Goal: Transaction & Acquisition: Purchase product/service

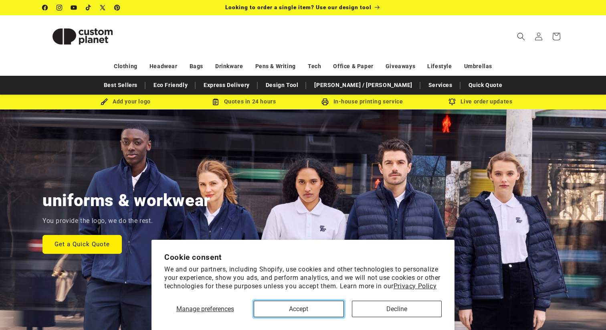
click at [314, 310] on button "Accept" at bounding box center [299, 309] width 90 height 16
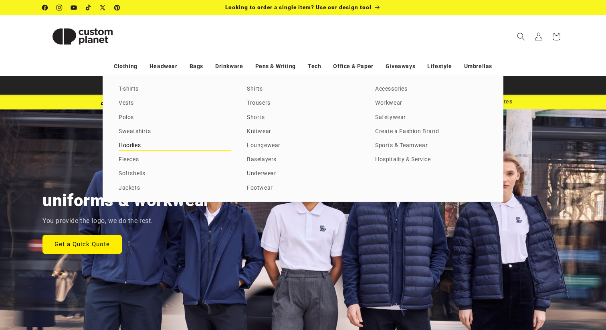
click at [128, 144] on link "Hoodies" at bounding box center [175, 145] width 112 height 11
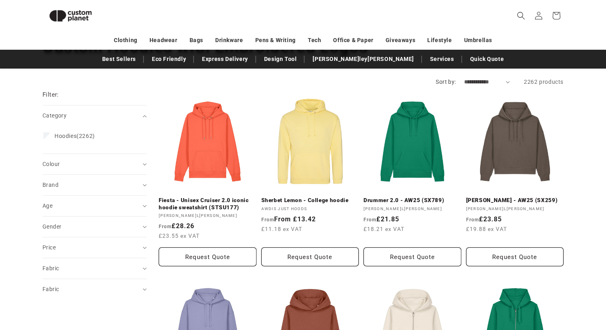
scroll to position [70, 0]
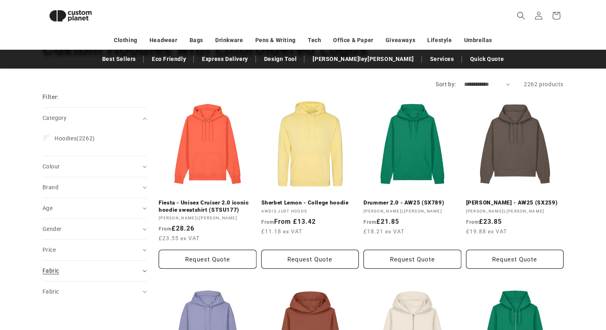
click at [98, 270] on div "Fabric (0)" at bounding box center [91, 271] width 97 height 8
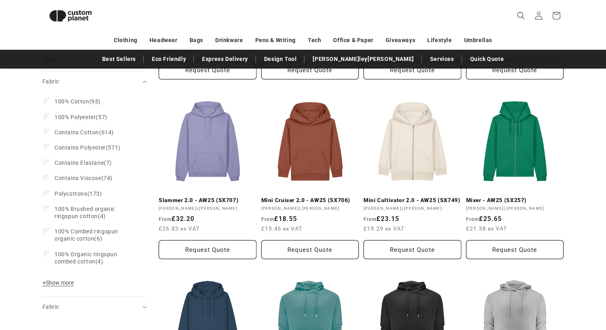
scroll to position [292, 0]
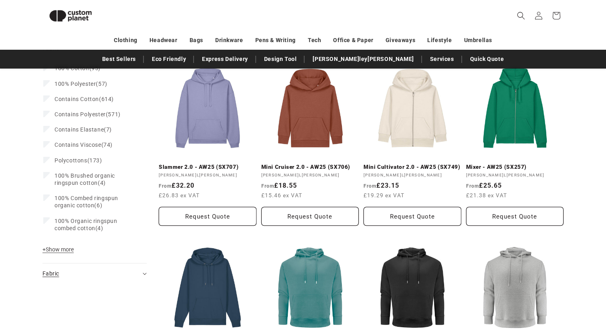
click at [68, 276] on div "Fabric (0)" at bounding box center [91, 274] width 97 height 8
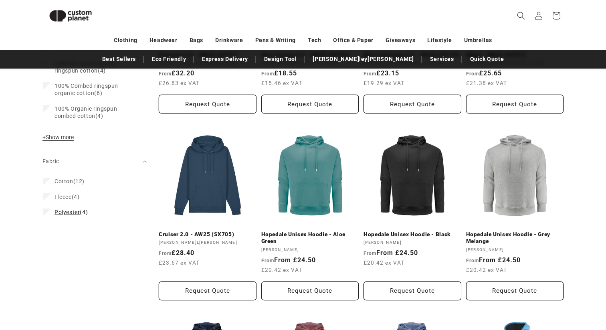
scroll to position [405, 0]
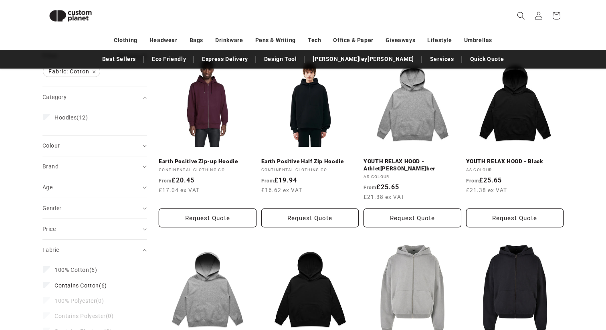
scroll to position [108, 0]
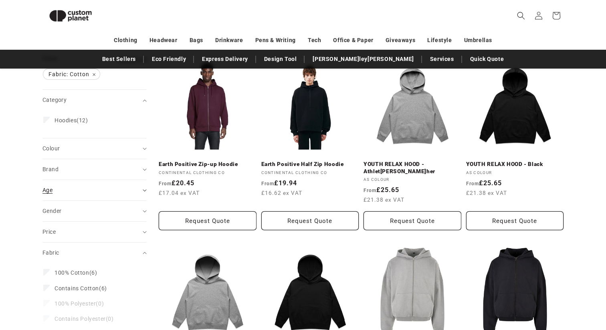
click at [85, 193] on div "Age (0)" at bounding box center [91, 190] width 97 height 8
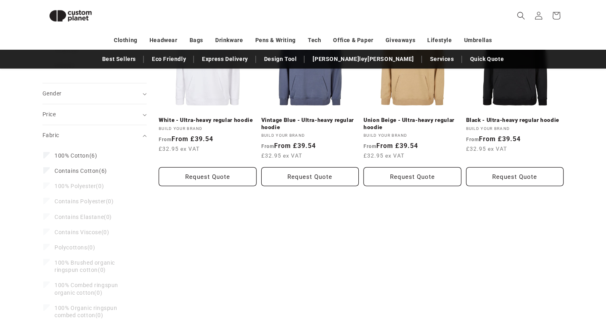
scroll to position [333, 0]
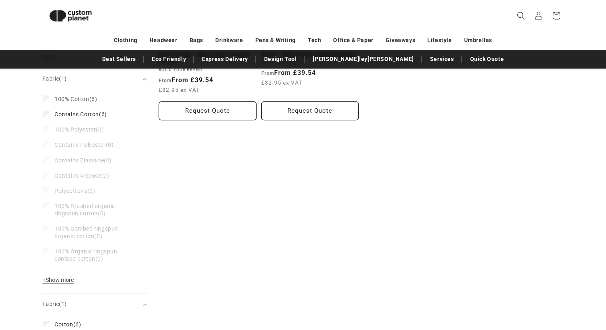
scroll to position [413, 0]
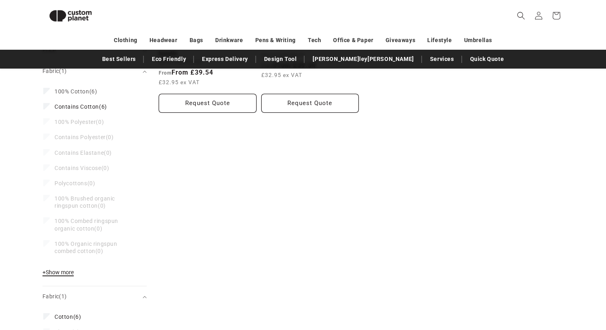
click at [61, 274] on span "+ Show more" at bounding box center [58, 272] width 31 height 6
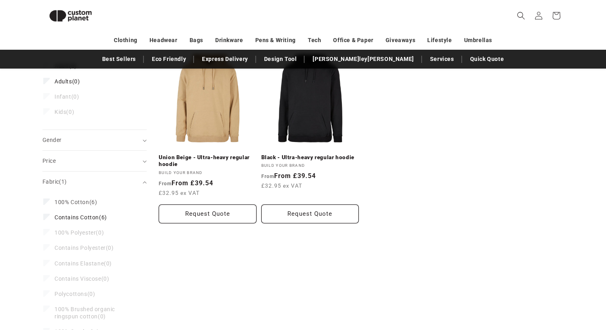
scroll to position [294, 0]
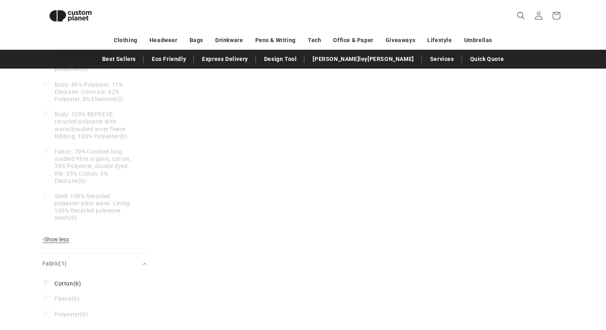
scroll to position [2332, 0]
click at [47, 280] on icon at bounding box center [47, 281] width 4 height 3
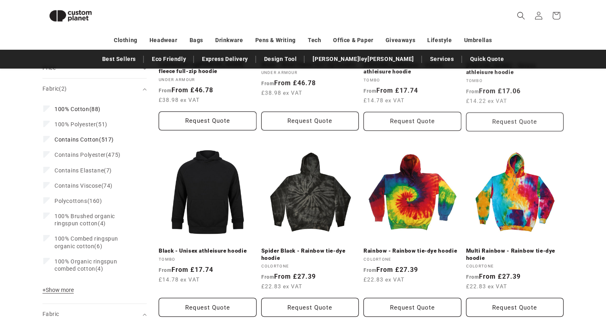
scroll to position [397, 0]
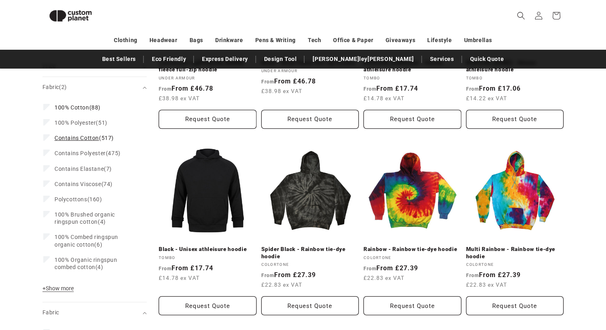
click at [47, 137] on icon at bounding box center [47, 137] width 4 height 3
click at [46, 108] on icon at bounding box center [47, 106] width 4 height 2
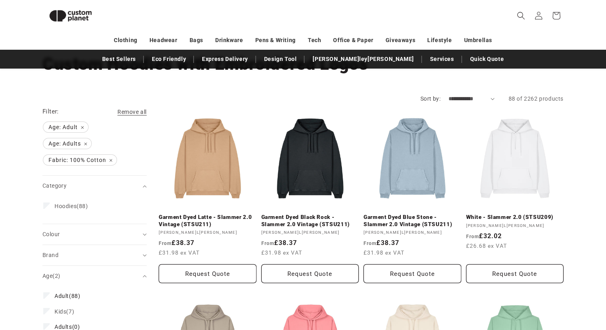
scroll to position [14, 0]
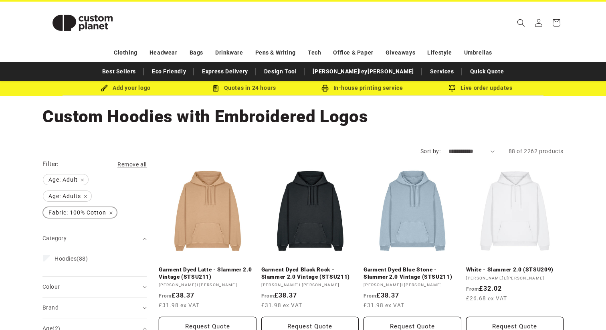
click at [111, 212] on span "Fabric: 100% Cotton Remove filter" at bounding box center [79, 212] width 73 height 10
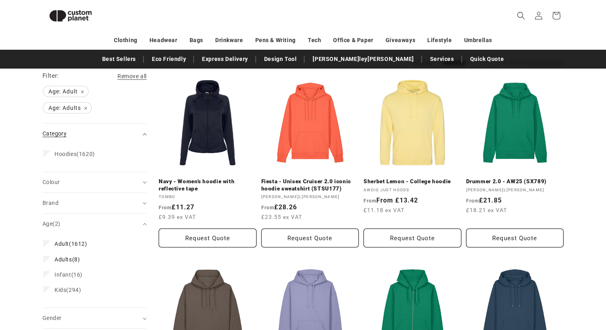
scroll to position [91, 0]
click at [119, 203] on div "Brand (0)" at bounding box center [91, 203] width 97 height 8
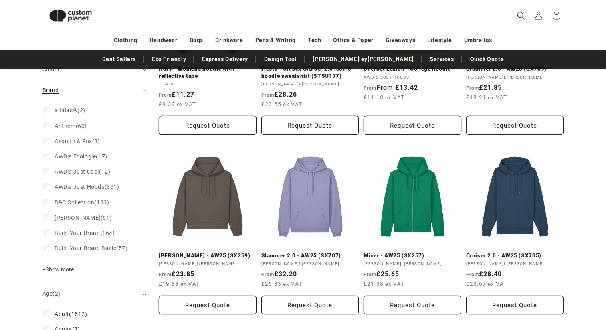
scroll to position [213, 0]
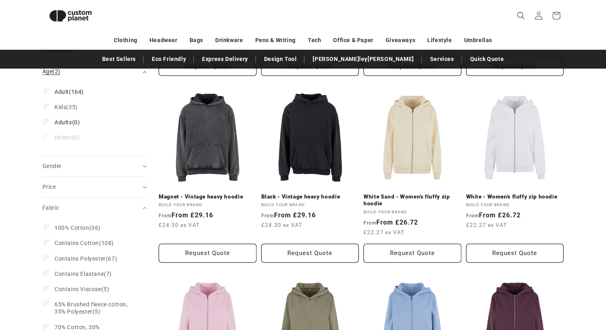
scroll to position [443, 0]
click at [144, 166] on icon "Gender (0 selected)" at bounding box center [145, 166] width 4 height 2
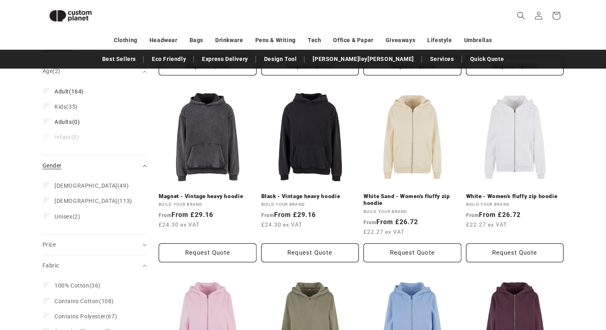
click at [144, 166] on icon "Gender (0 selected)" at bounding box center [145, 166] width 4 height 2
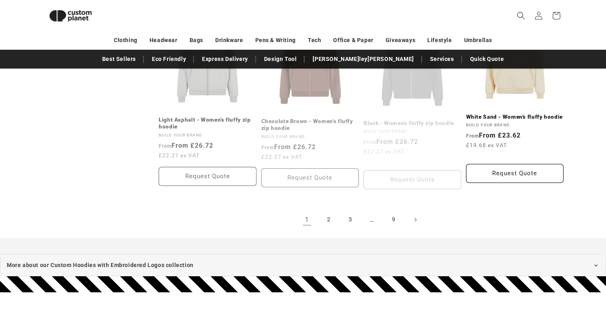
scroll to position [896, 0]
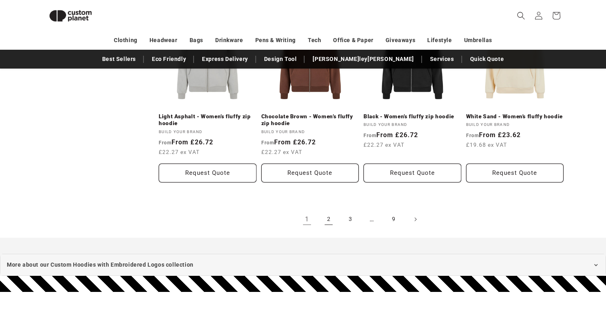
click at [332, 221] on link "2" at bounding box center [329, 220] width 18 height 18
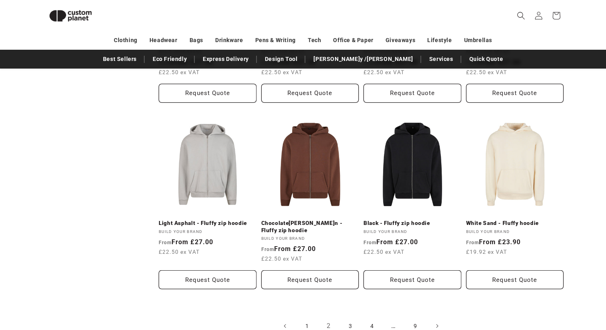
scroll to position [862, 0]
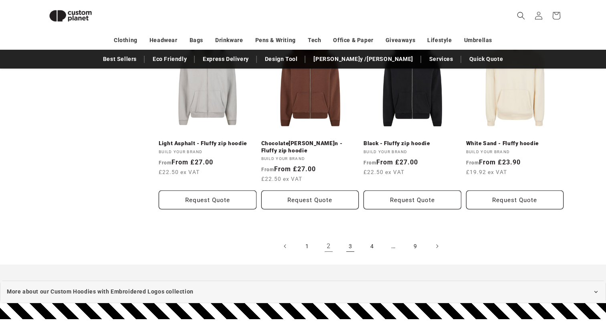
click at [351, 242] on link "3" at bounding box center [351, 246] width 18 height 18
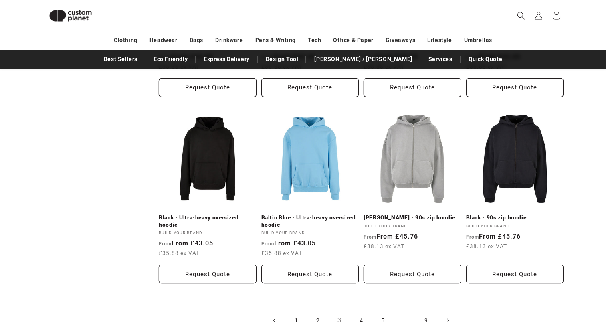
scroll to position [800, 0]
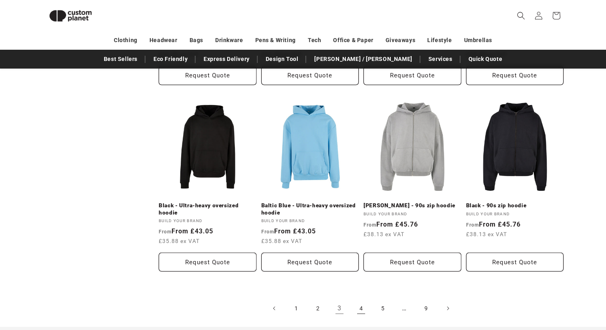
click at [360, 309] on link "4" at bounding box center [362, 309] width 18 height 18
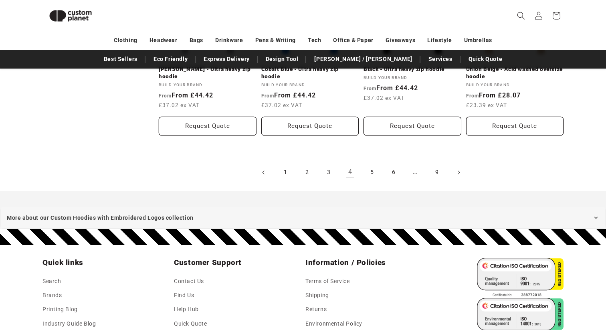
scroll to position [952, 0]
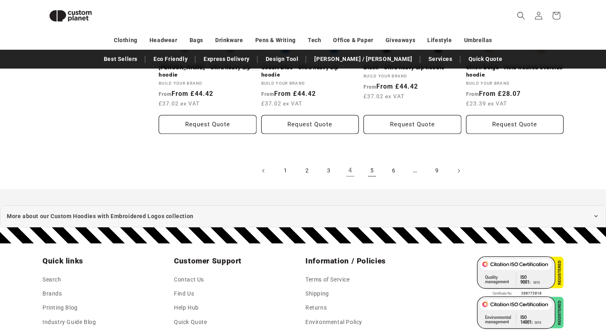
click at [370, 172] on link "5" at bounding box center [372, 171] width 18 height 18
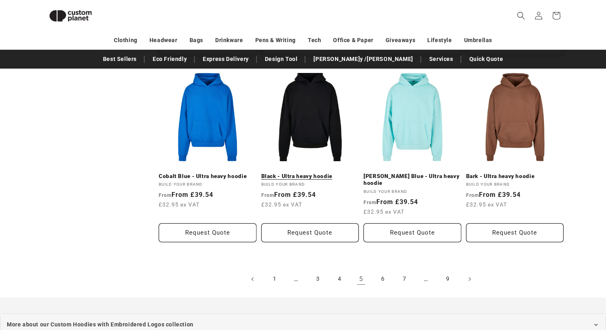
scroll to position [841, 0]
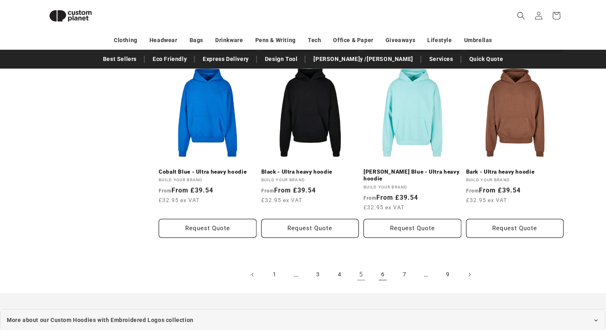
click at [381, 270] on link "6" at bounding box center [383, 275] width 18 height 18
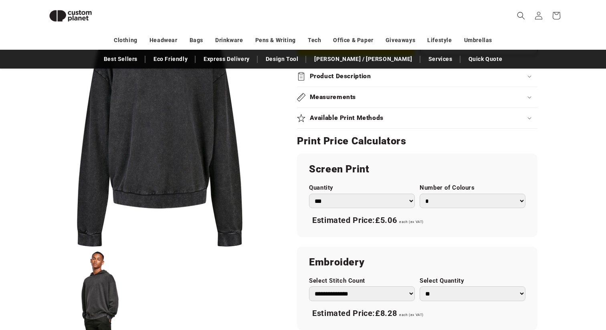
scroll to position [377, 0]
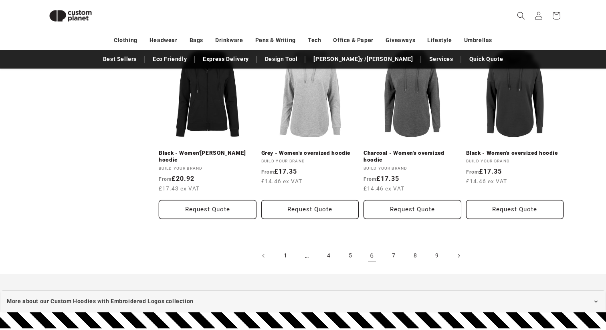
scroll to position [860, 0]
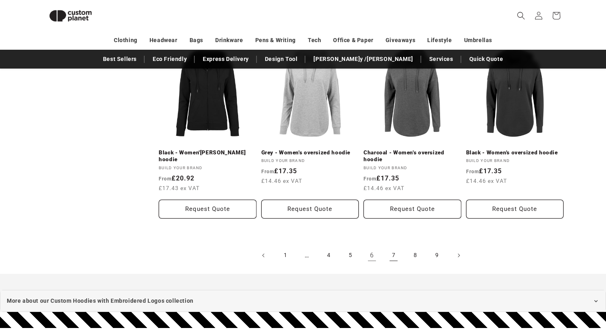
click at [395, 249] on link "7" at bounding box center [394, 256] width 18 height 18
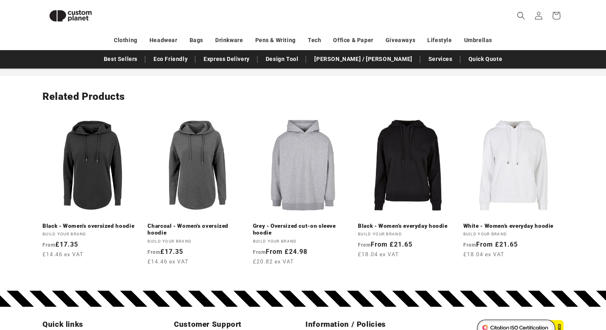
scroll to position [1222, 0]
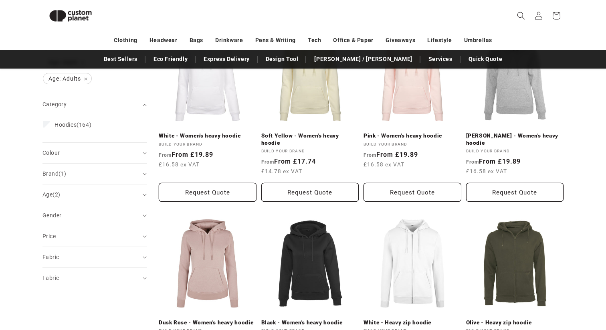
scroll to position [137, 0]
click at [86, 214] on div "Gender (0)" at bounding box center [91, 215] width 97 height 8
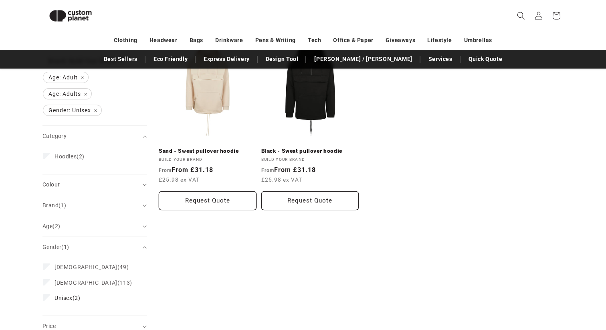
scroll to position [125, 0]
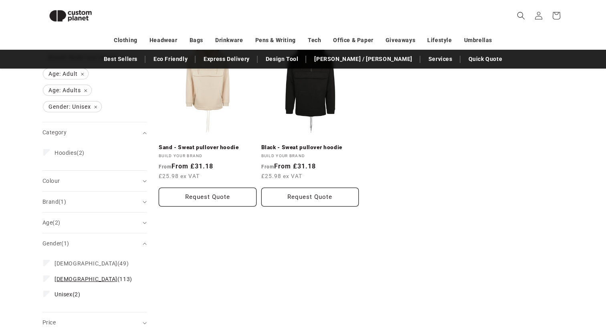
click at [51, 280] on label "[DEMOGRAPHIC_DATA] (113) [DEMOGRAPHIC_DATA] (113 products)" at bounding box center [92, 279] width 98 height 15
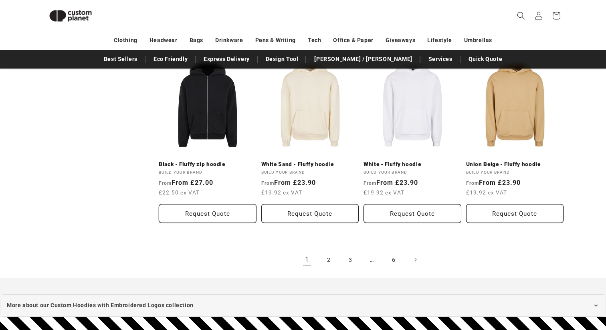
scroll to position [836, 0]
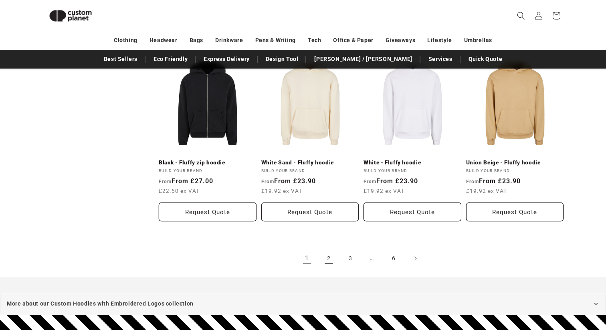
click at [331, 252] on link "2" at bounding box center [329, 258] width 18 height 18
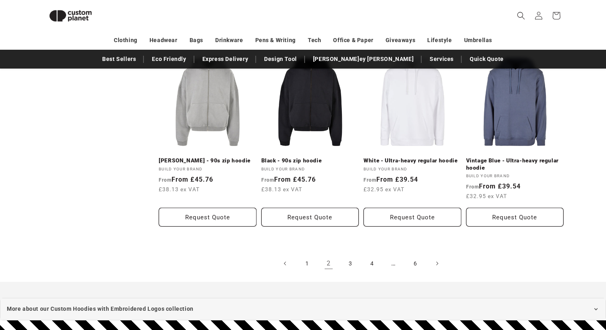
scroll to position [845, 0]
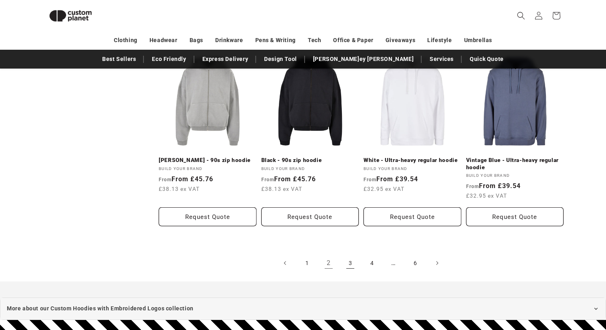
click at [353, 269] on link "3" at bounding box center [351, 263] width 18 height 18
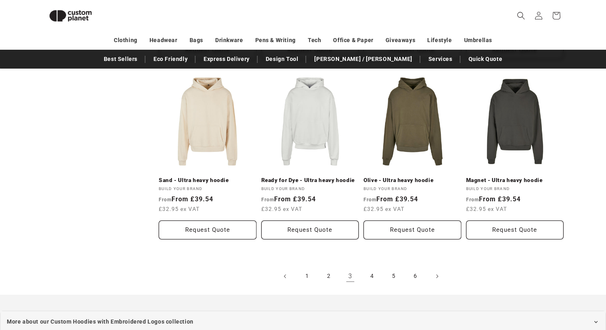
scroll to position [840, 0]
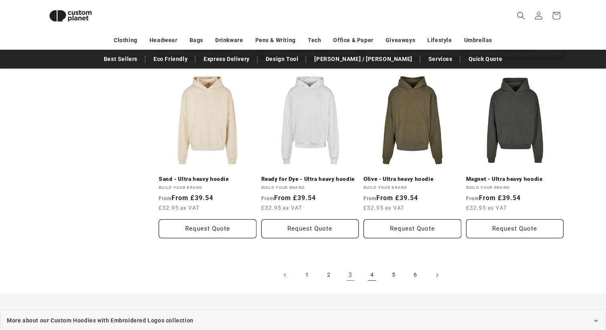
click at [373, 278] on link "4" at bounding box center [372, 275] width 18 height 18
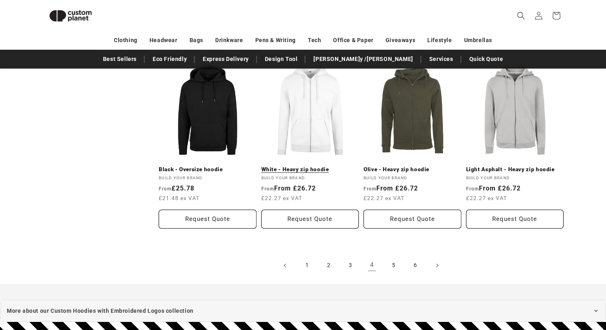
scroll to position [837, 0]
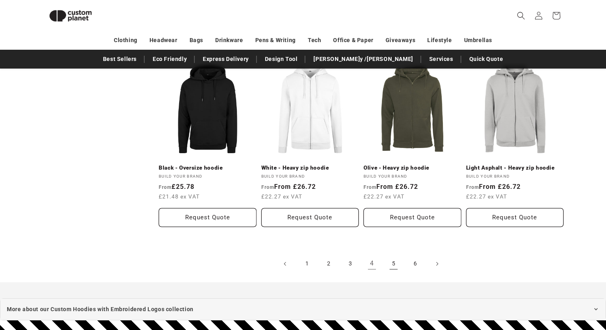
click at [390, 262] on link "5" at bounding box center [394, 264] width 18 height 18
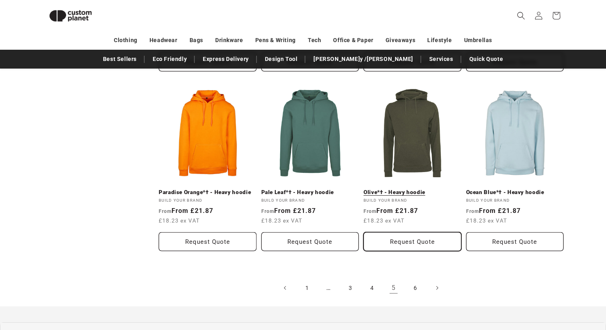
scroll to position [807, 0]
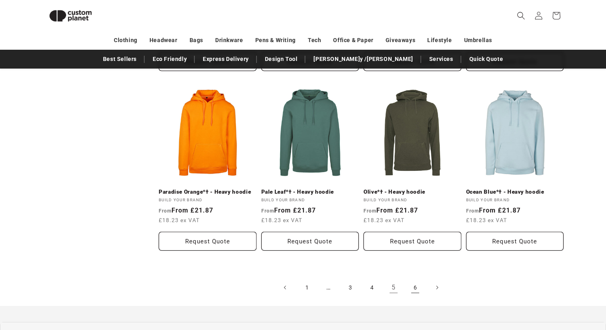
click at [416, 284] on link "6" at bounding box center [416, 288] width 18 height 18
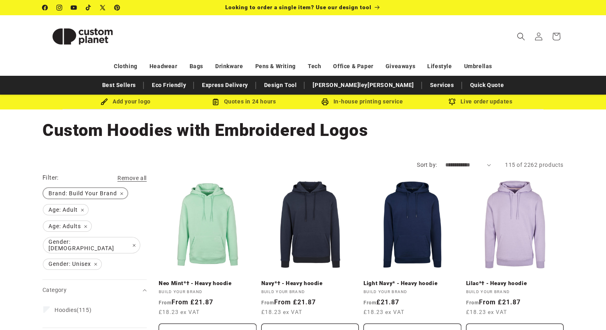
click at [121, 193] on span "Brand: Build Your Brand Remove filter" at bounding box center [85, 193] width 84 height 10
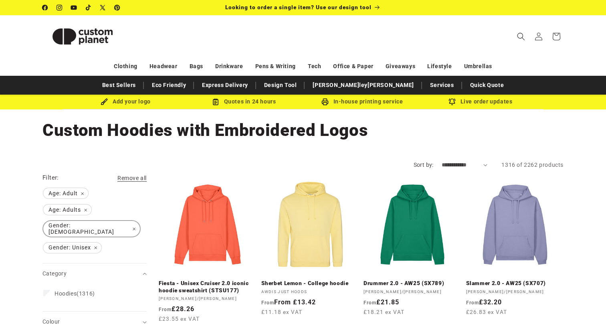
click at [91, 225] on span "Gender: Male Remove filter" at bounding box center [91, 229] width 97 height 16
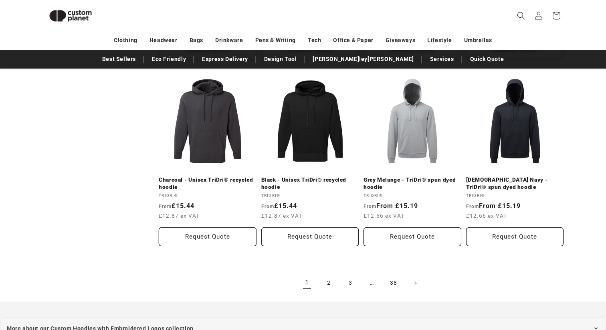
scroll to position [840, 0]
click at [331, 286] on link "2" at bounding box center [329, 283] width 18 height 18
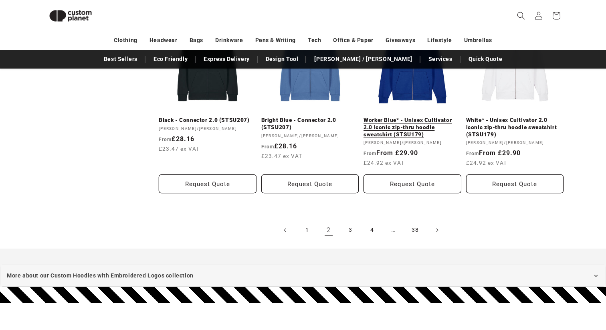
scroll to position [900, 0]
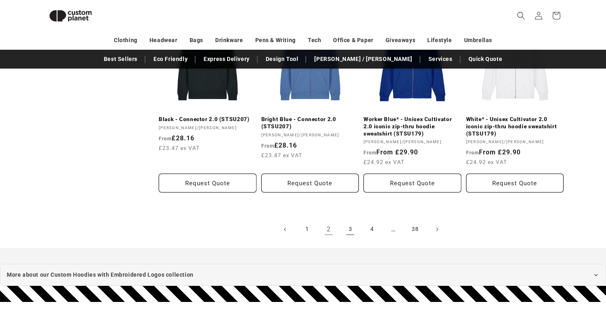
click at [353, 230] on link "3" at bounding box center [351, 230] width 18 height 18
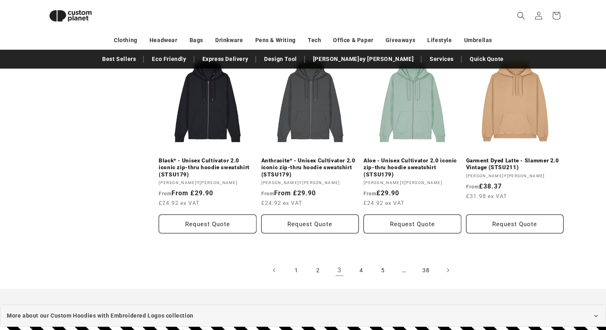
scroll to position [896, 0]
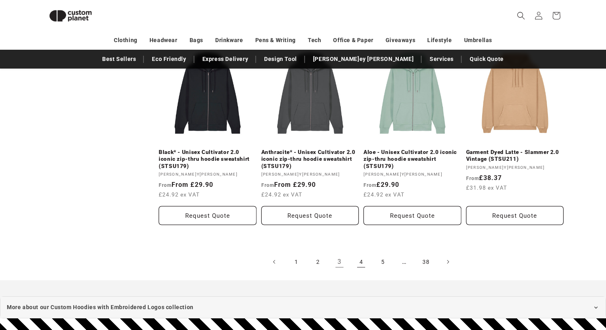
click at [361, 262] on link "4" at bounding box center [362, 262] width 18 height 18
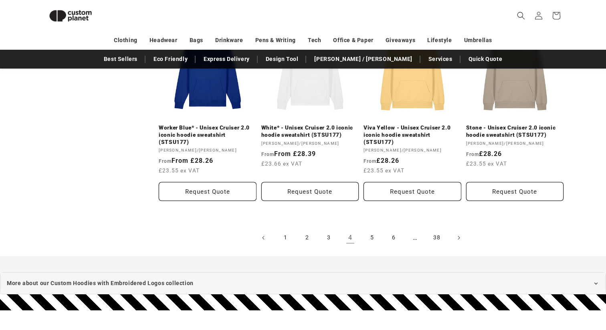
scroll to position [936, 0]
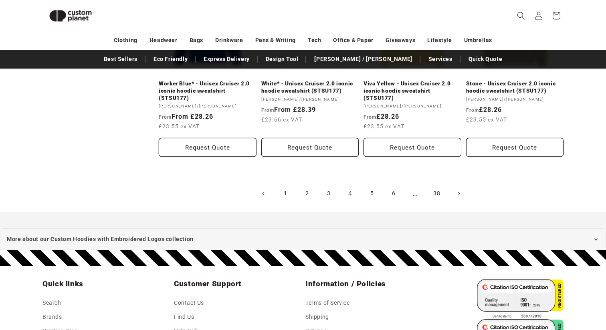
click at [369, 191] on link "5" at bounding box center [372, 194] width 18 height 18
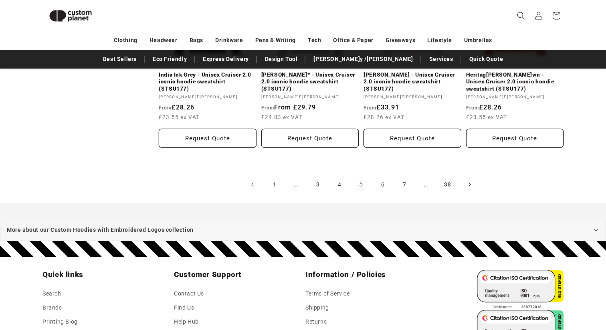
scroll to position [975, 0]
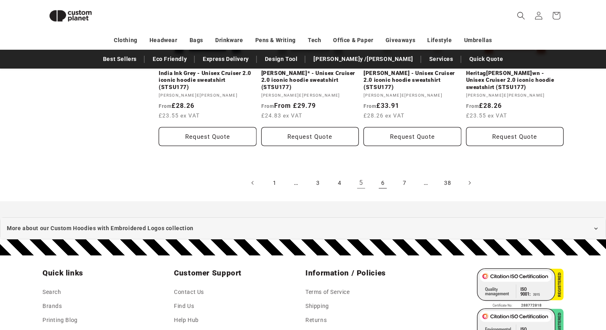
click at [381, 185] on link "6" at bounding box center [383, 183] width 18 height 18
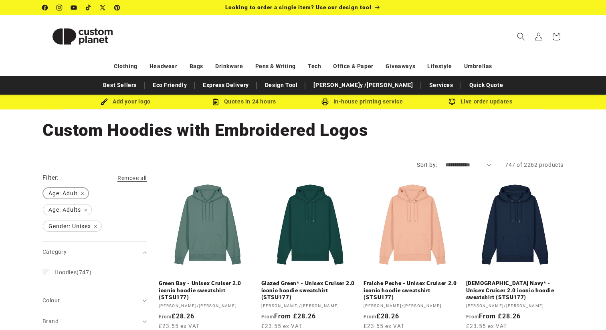
click at [83, 194] on span "Age: Adult Remove filter" at bounding box center [65, 193] width 45 height 10
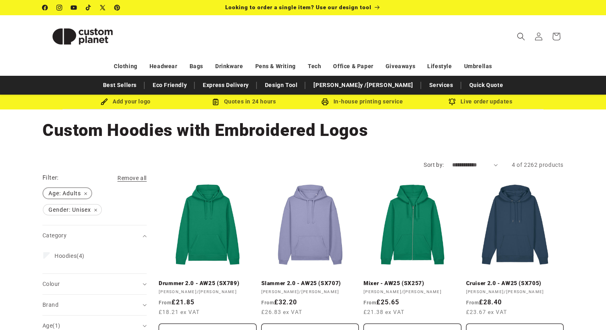
click at [83, 192] on span "Age: Adults Remove filter" at bounding box center [67, 193] width 48 height 10
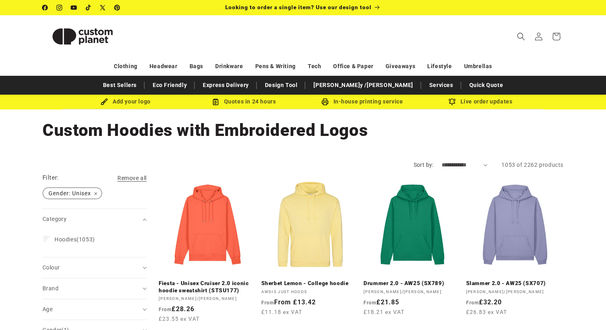
click at [86, 194] on span "Gender: Unisex Remove filter" at bounding box center [72, 193] width 58 height 10
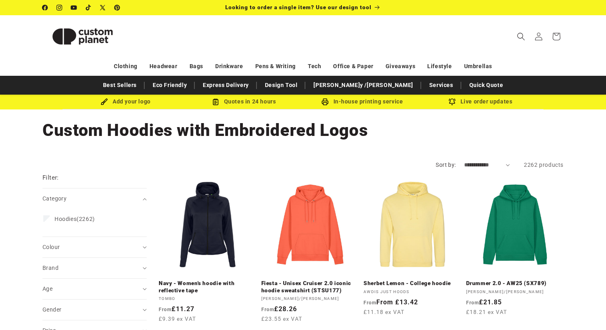
click at [85, 175] on div "Filter: Remove all" at bounding box center [95, 180] width 104 height 15
click at [520, 38] on icon "Search" at bounding box center [521, 36] width 8 height 8
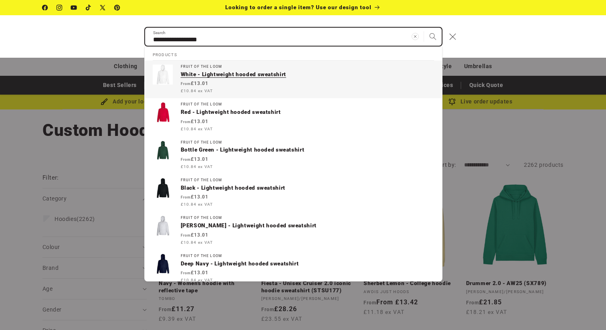
type input "**********"
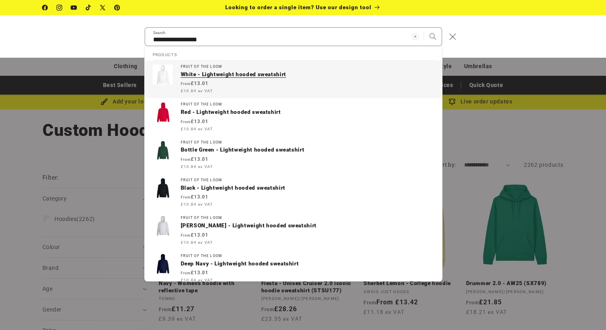
click at [234, 76] on p "White - Lightweight hooded sweatshirt" at bounding box center [307, 74] width 253 height 7
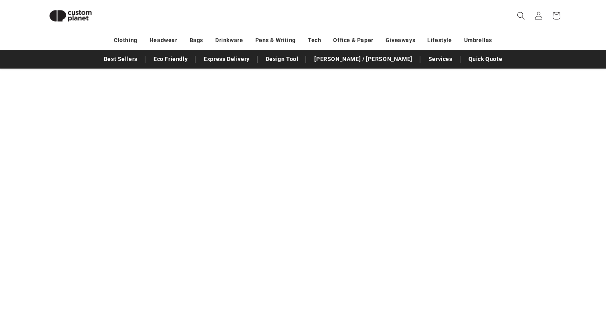
scroll to position [858, 0]
